Goal: Entertainment & Leisure: Consume media (video, audio)

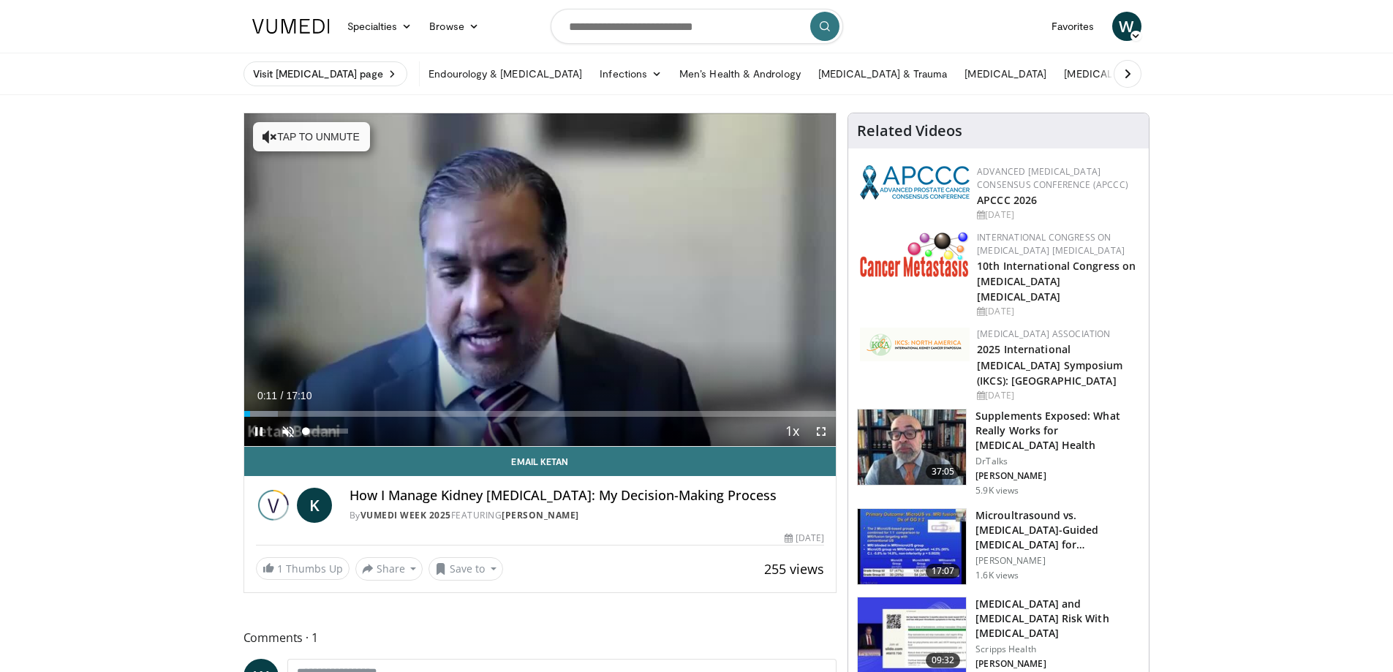
click at [287, 428] on span "Video Player" at bounding box center [287, 431] width 29 height 29
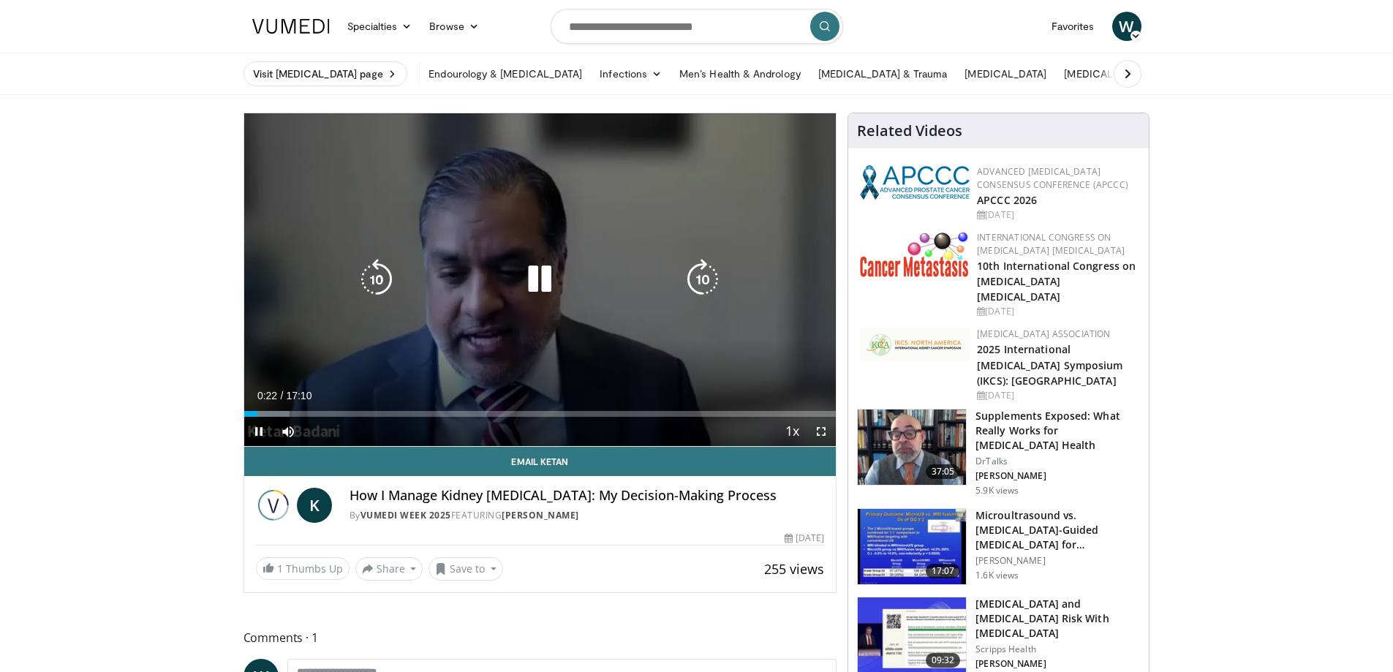
click at [534, 275] on icon "Video Player" at bounding box center [539, 279] width 41 height 41
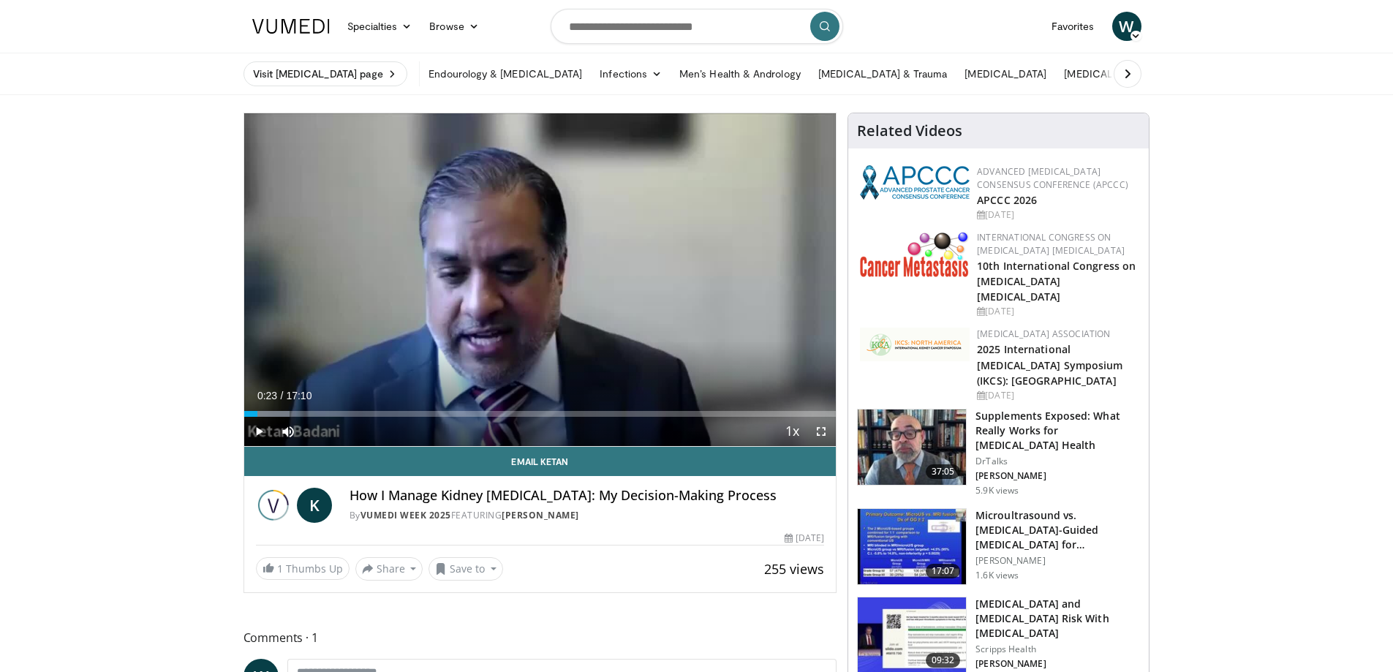
click at [534, 275] on div "10 seconds Tap to unmute" at bounding box center [540, 279] width 592 height 333
drag, startPoint x: 347, startPoint y: 429, endPoint x: 360, endPoint y: 430, distance: 13.2
click at [360, 430] on div "Mute 100%" at bounding box center [324, 431] width 102 height 29
click at [289, 431] on span "Video Player" at bounding box center [287, 431] width 29 height 29
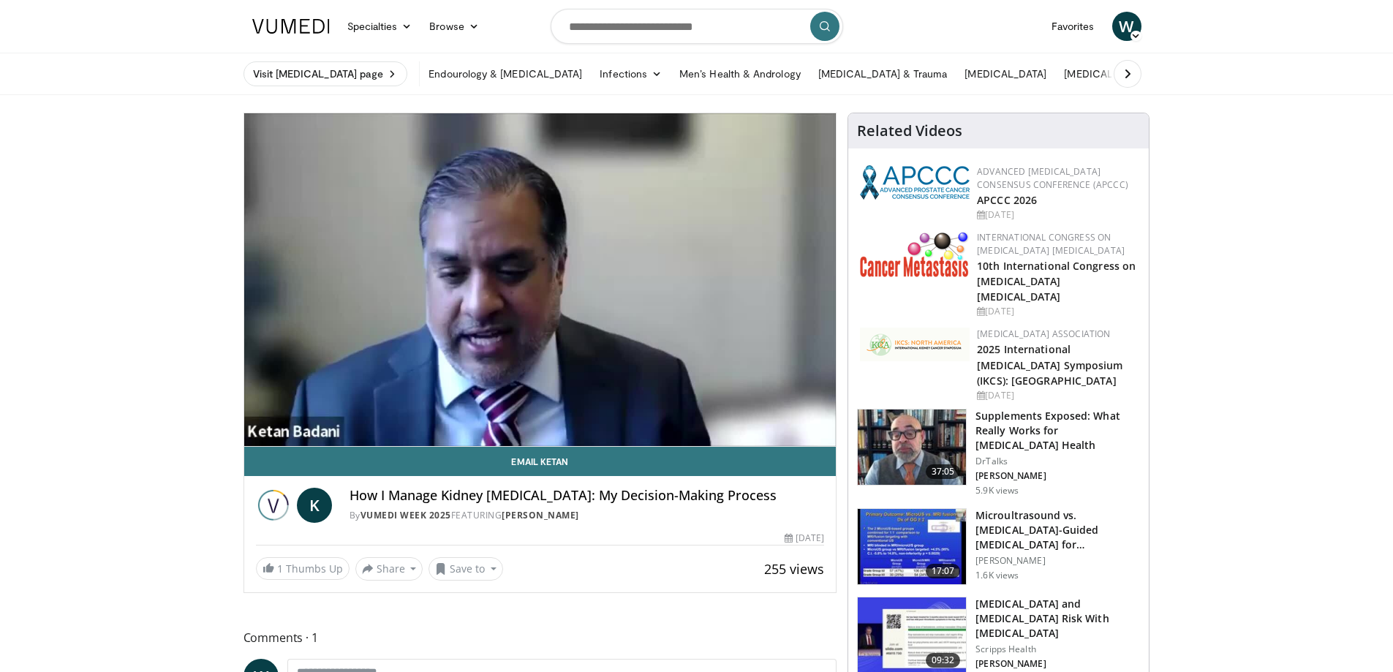
click at [289, 431] on video-js "**********" at bounding box center [540, 279] width 592 height 333
